Goal: Information Seeking & Learning: Learn about a topic

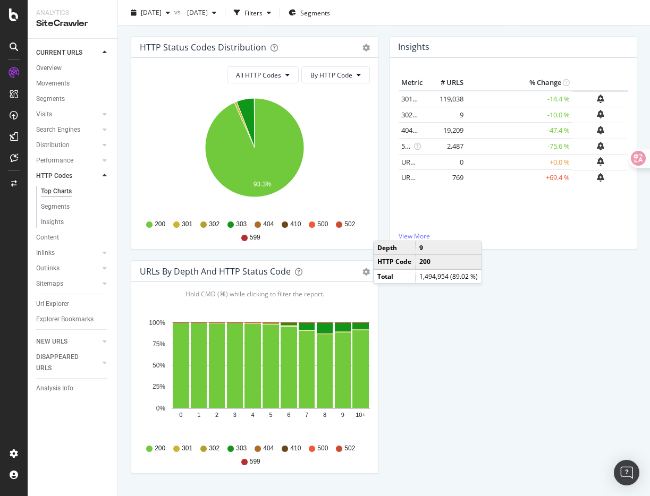
click at [471, 339] on div "HTTP Status Codes Distribution Pie Table Export as CSV Add to Custom Report All…" at bounding box center [383, 260] width 517 height 448
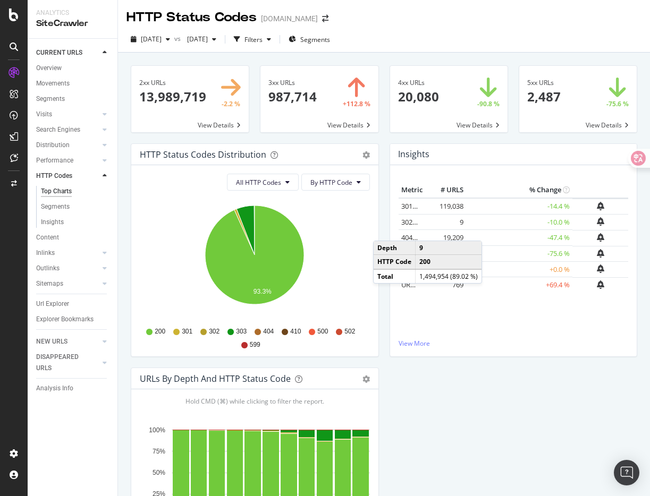
click at [348, 59] on div "2xx URLs 13,989,719 -2.2 % View Details 3xx URLs 987,714 +112.8 % View Details …" at bounding box center [384, 343] width 506 height 572
click at [386, 302] on div "Insights Metric # URLS % Change 301 URLs 119,038 -14.4 % 302 URLs 9 -10.0 %" at bounding box center [513, 255] width 259 height 224
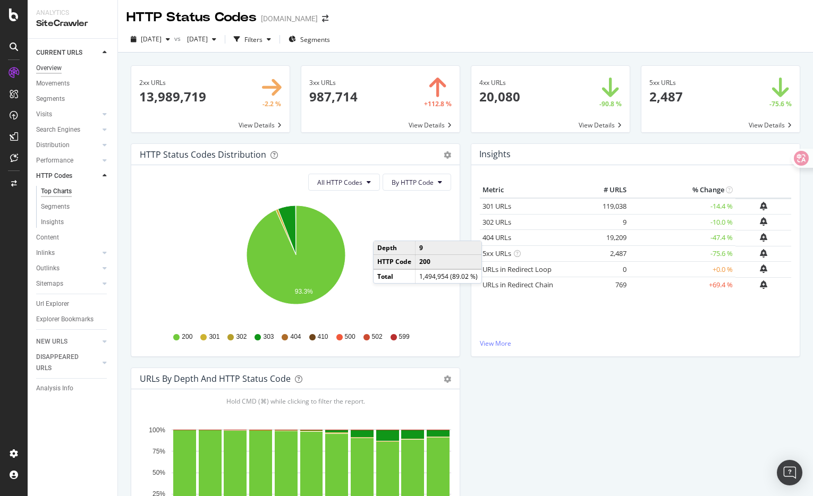
click at [60, 69] on div "Overview" at bounding box center [48, 68] width 25 height 11
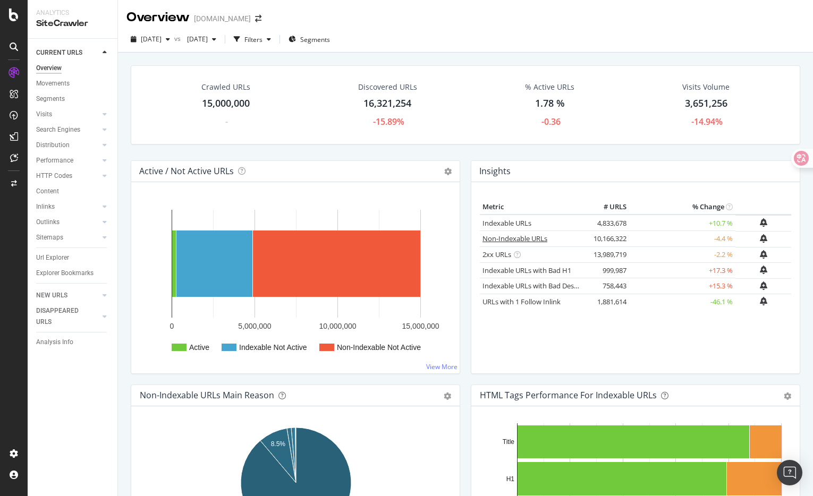
click at [525, 238] on link "Non-Indexable URLs" at bounding box center [514, 239] width 65 height 10
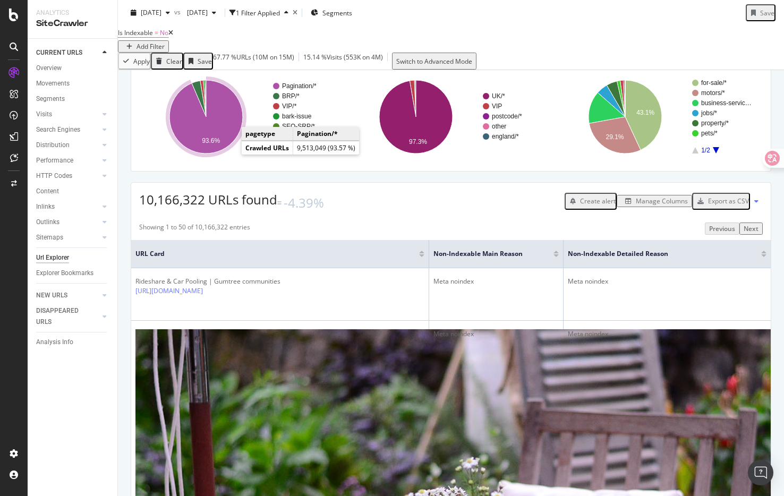
scroll to position [94, 0]
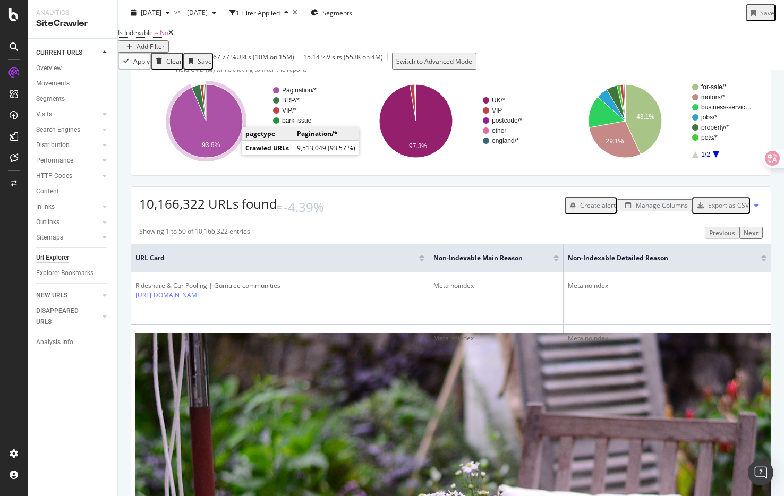
click at [227, 158] on icon "A chart." at bounding box center [205, 120] width 73 height 73
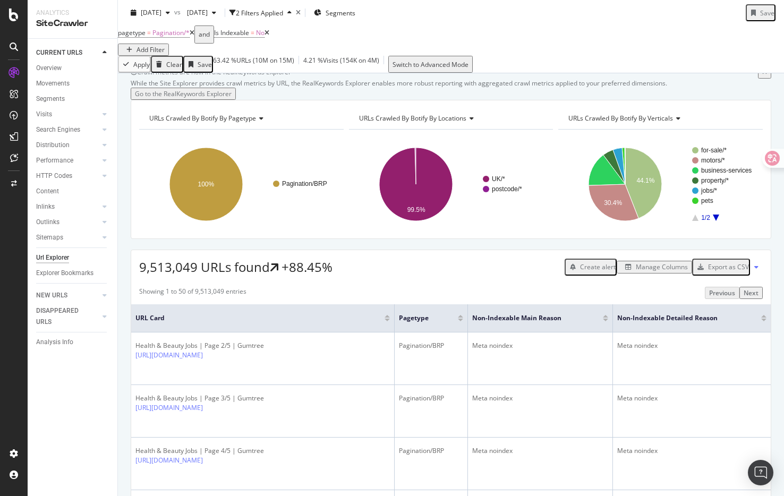
scroll to position [94, 0]
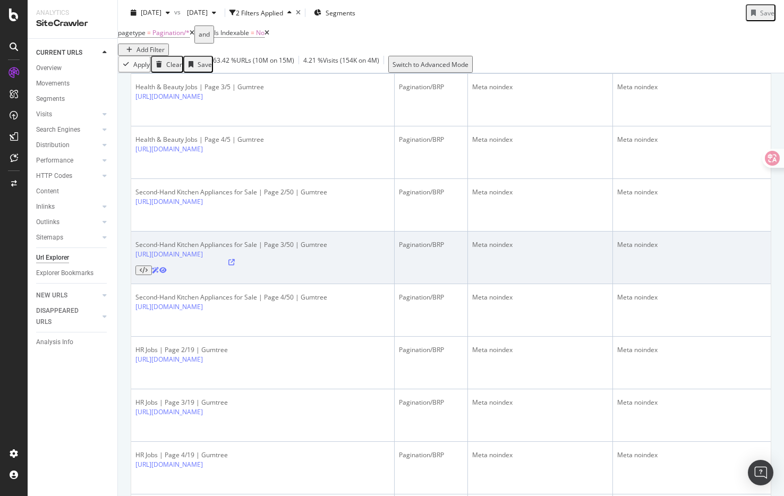
scroll to position [346, 0]
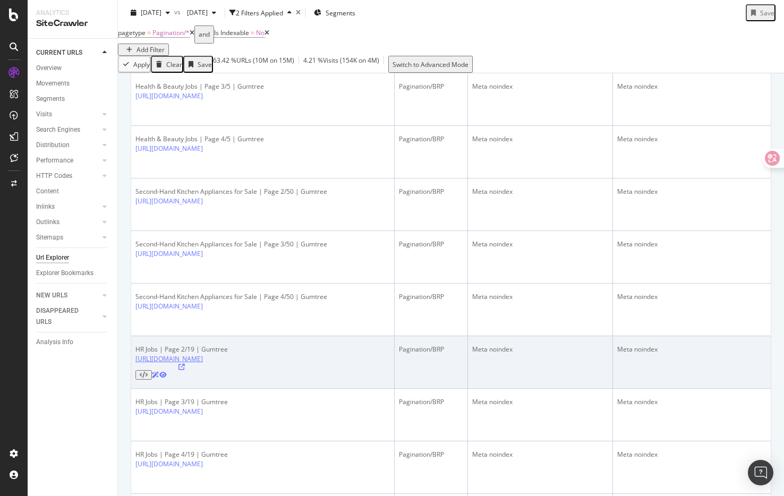
drag, startPoint x: 308, startPoint y: 324, endPoint x: 136, endPoint y: 324, distance: 171.6
click at [136, 354] on div "[URL][DOMAIN_NAME]" at bounding box center [181, 366] width 92 height 25
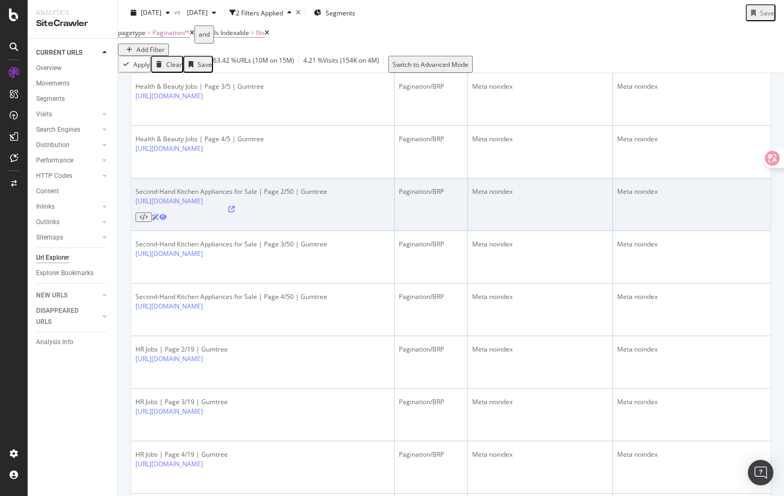
copy link "[URL][DOMAIN_NAME]"
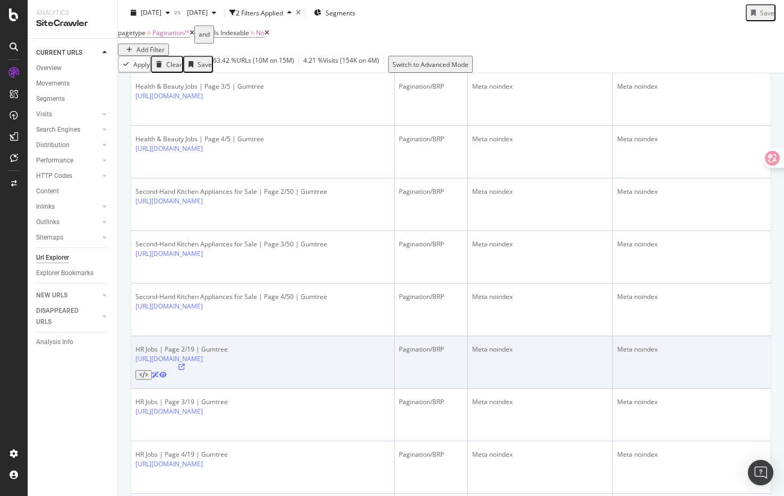
click at [380, 345] on div "HR Jobs | Page 2/19 | [PERSON_NAME] [URL][DOMAIN_NAME]" at bounding box center [262, 362] width 254 height 35
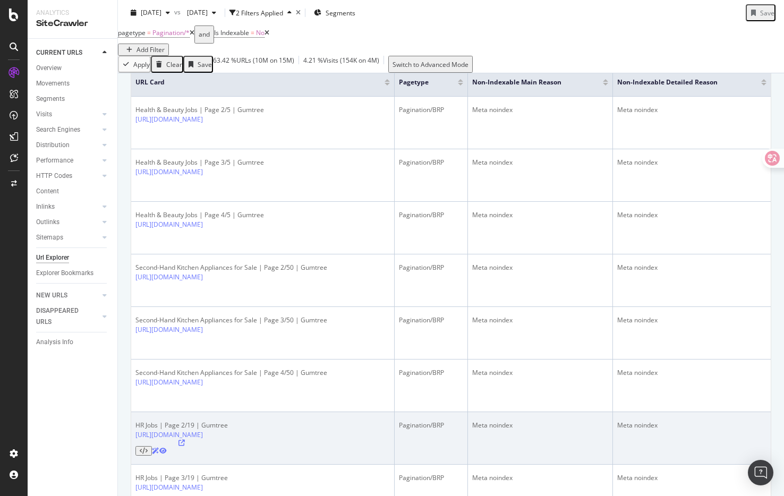
scroll to position [267, 0]
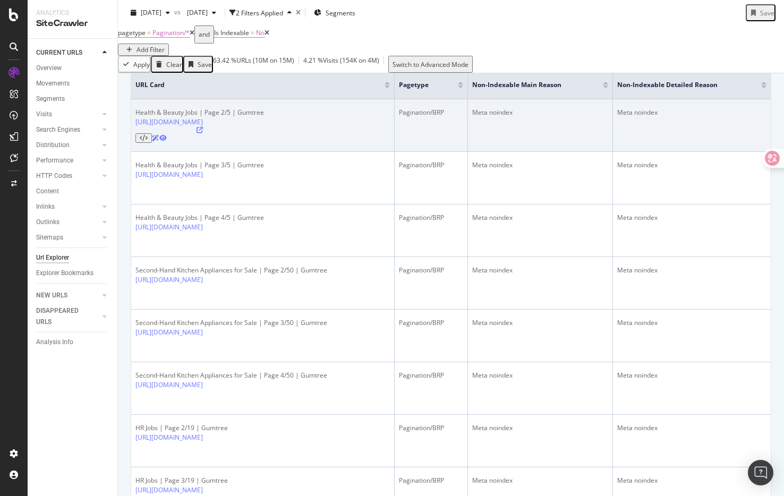
click at [534, 117] on div "Meta noindex" at bounding box center [540, 113] width 136 height 10
drag, startPoint x: 547, startPoint y: 164, endPoint x: 500, endPoint y: 163, distance: 46.8
click at [500, 117] on div "Meta noindex" at bounding box center [540, 113] width 136 height 10
click at [530, 152] on td "Meta noindex" at bounding box center [540, 125] width 145 height 53
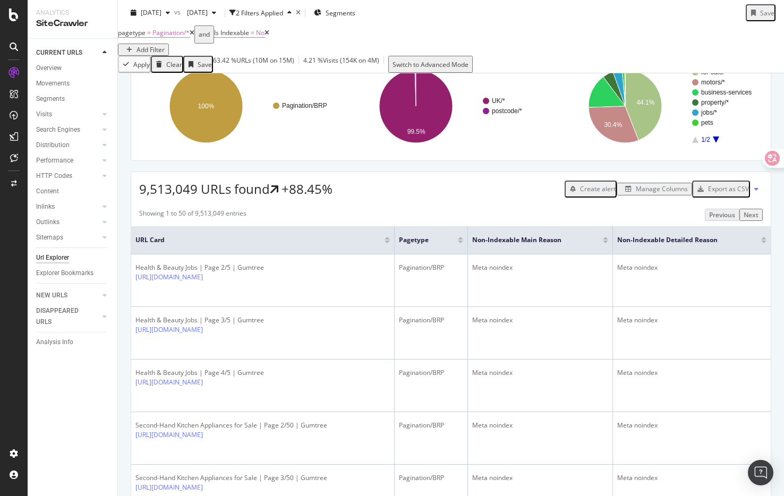
scroll to position [114, 0]
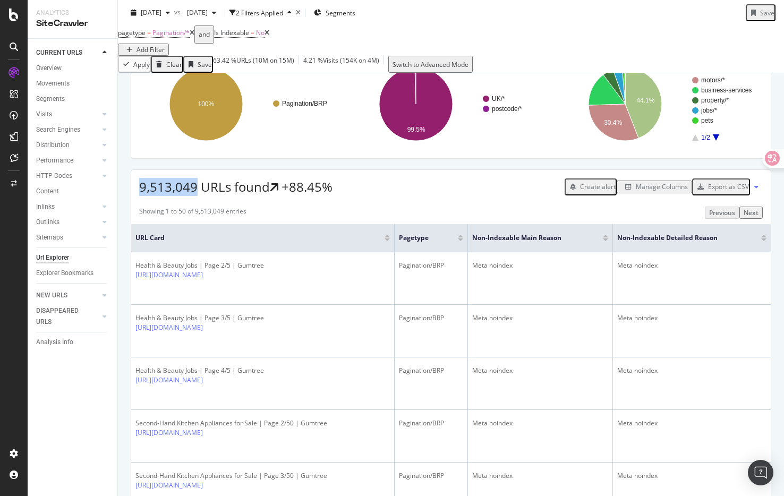
drag, startPoint x: 195, startPoint y: 237, endPoint x: 139, endPoint y: 237, distance: 56.8
click at [139, 195] on span "9,513,049 URLs found" at bounding box center [204, 187] width 131 height 18
click at [147, 195] on span "9,513,049 URLs found" at bounding box center [204, 187] width 131 height 18
click at [162, 195] on span "9,513,049 URLs found" at bounding box center [204, 187] width 131 height 18
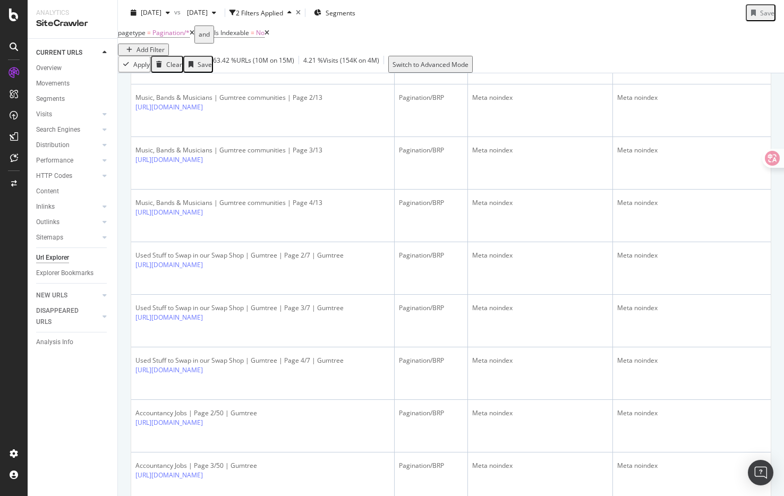
scroll to position [1964, 0]
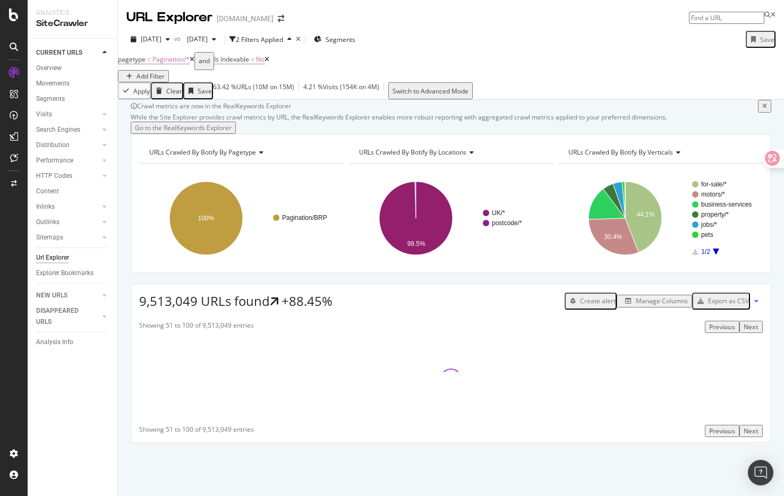
scroll to position [34, 0]
drag, startPoint x: 195, startPoint y: 319, endPoint x: 138, endPoint y: 316, distance: 57.4
click at [138, 310] on div "9,513,049 URLs found +88.45% Create alert Manage Columns Export as CSV" at bounding box center [451, 297] width 640 height 26
click at [184, 310] on span "9,513,049 URLs found" at bounding box center [204, 301] width 131 height 18
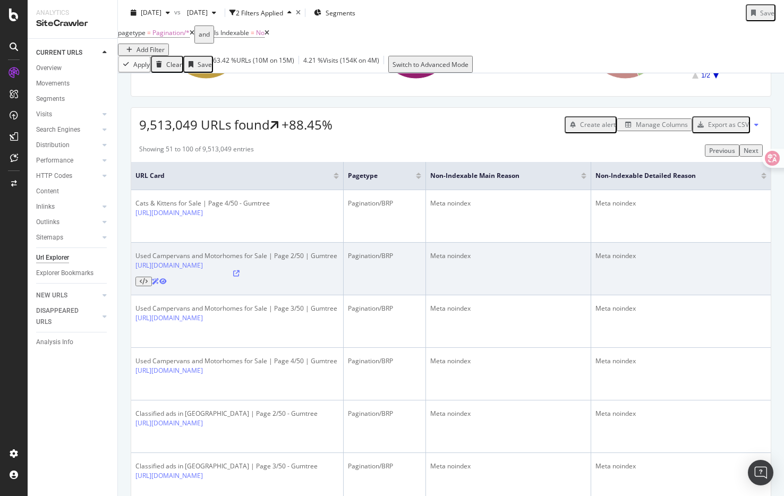
scroll to position [234, 0]
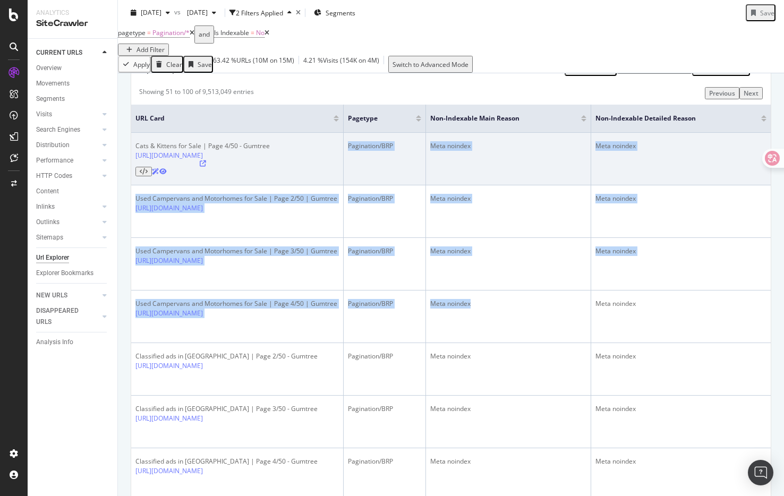
drag, startPoint x: 501, startPoint y: 387, endPoint x: 359, endPoint y: 190, distance: 242.8
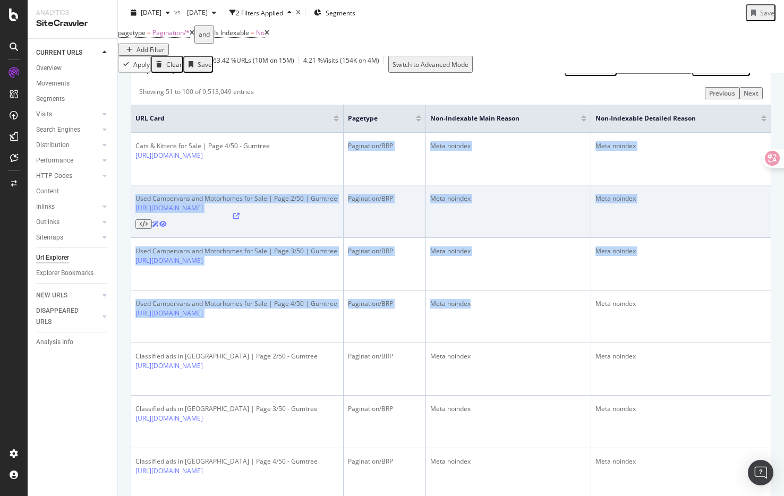
click at [422, 238] on td "Pagination/BRP" at bounding box center [385, 211] width 82 height 53
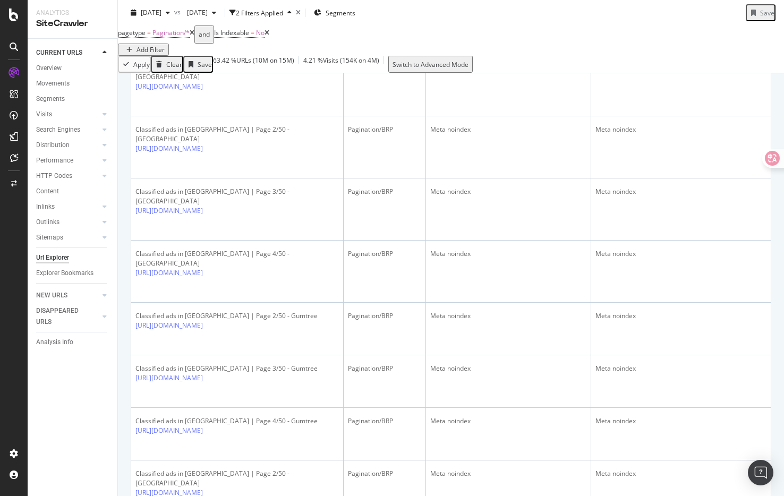
scroll to position [2051, 0]
